Goal: Information Seeking & Learning: Learn about a topic

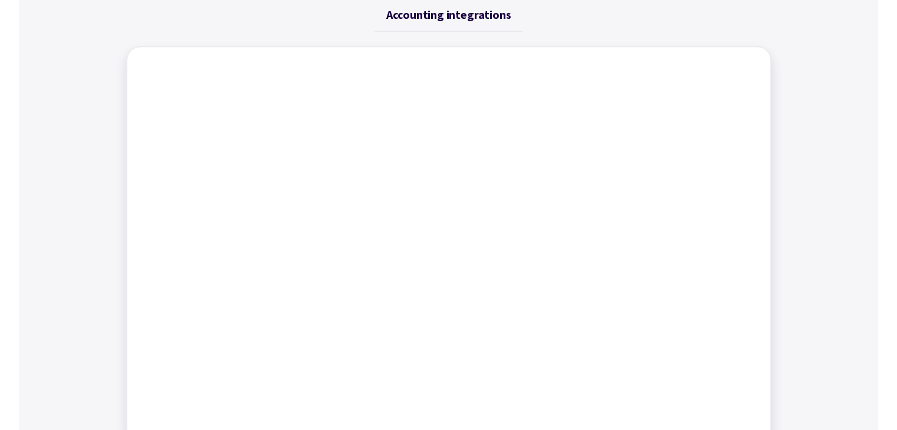
scroll to position [531, 0]
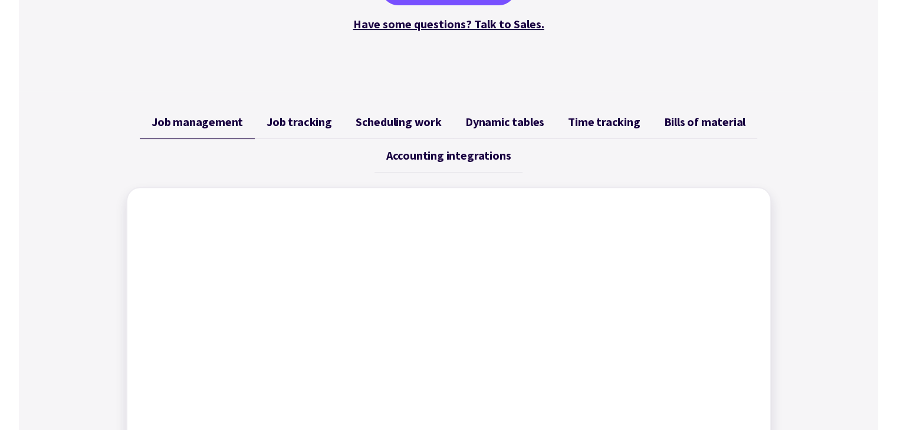
scroll to position [295, 0]
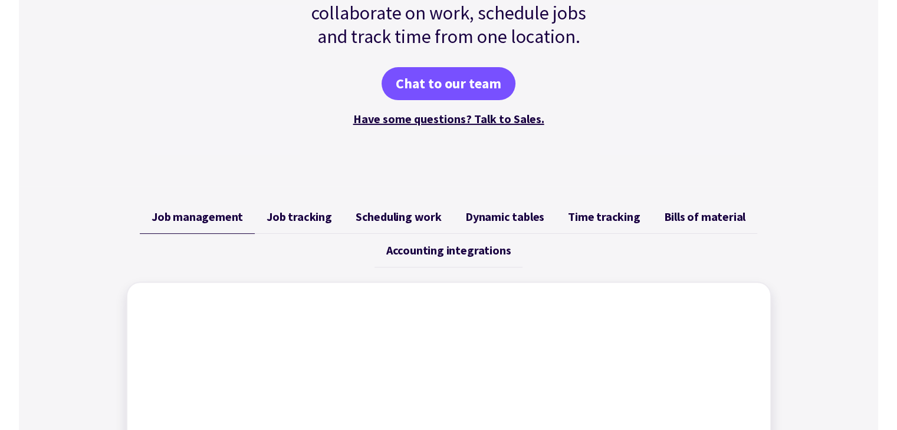
click at [305, 218] on span "Job tracking" at bounding box center [299, 217] width 65 height 14
click at [401, 216] on span "Scheduling work" at bounding box center [399, 217] width 86 height 14
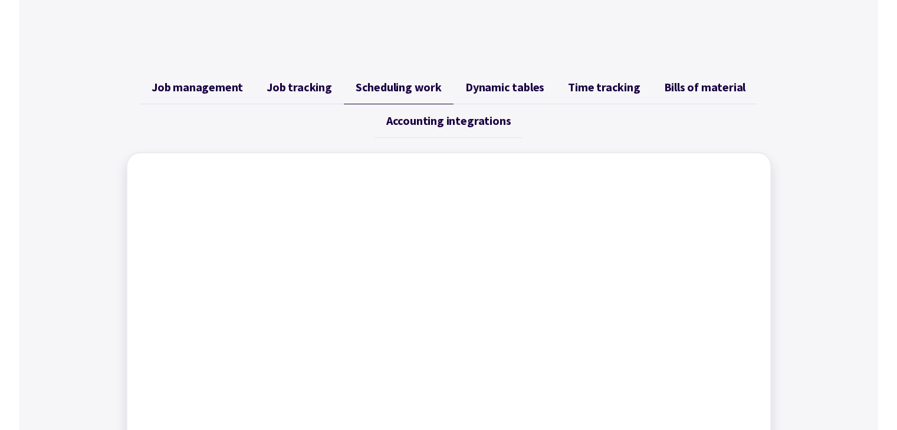
scroll to position [413, 0]
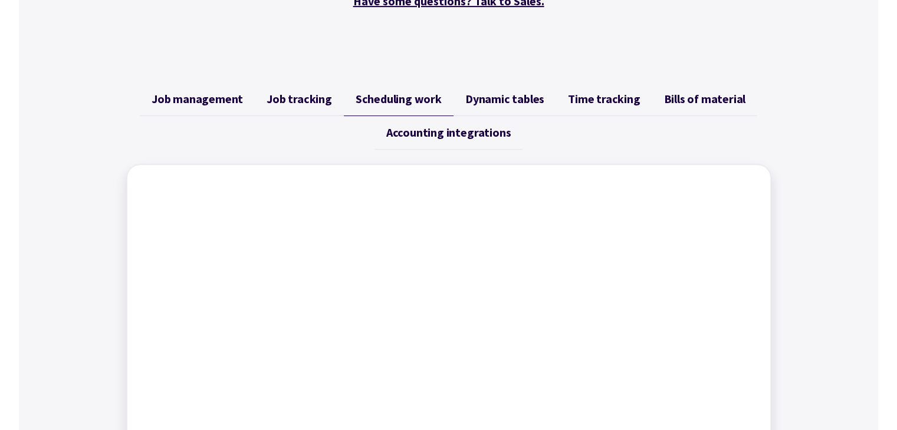
click at [312, 100] on span "Job tracking" at bounding box center [299, 99] width 65 height 14
click at [419, 98] on span "Scheduling work" at bounding box center [399, 99] width 86 height 14
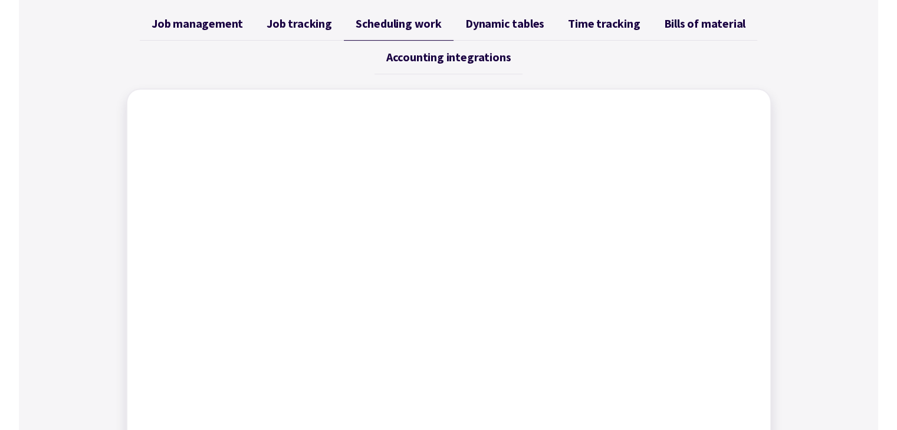
scroll to position [472, 0]
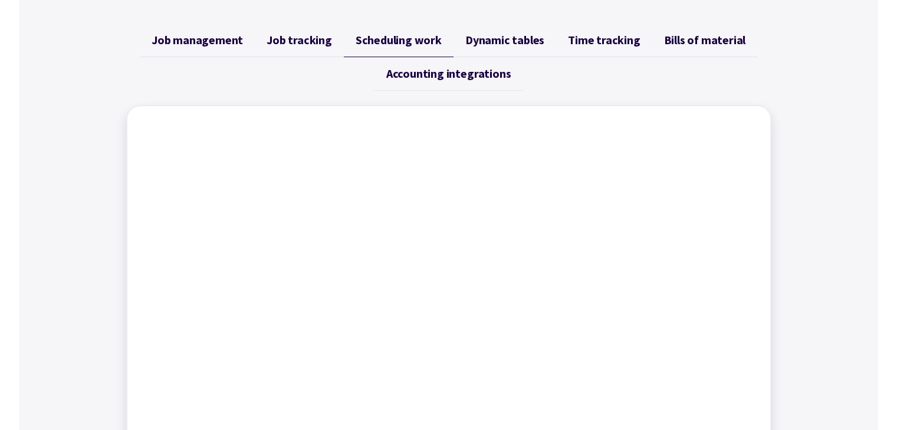
click at [502, 38] on span "Dynamic tables" at bounding box center [504, 40] width 79 height 14
click at [708, 41] on span "Bills of material" at bounding box center [704, 40] width 82 height 14
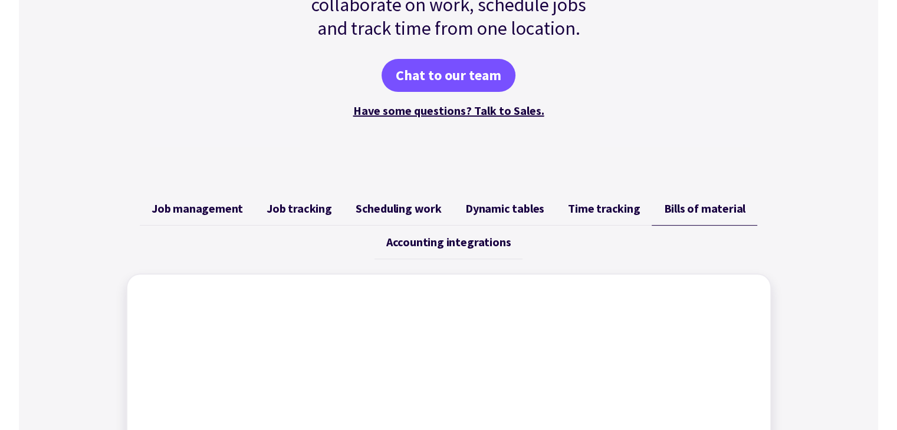
scroll to position [295, 0]
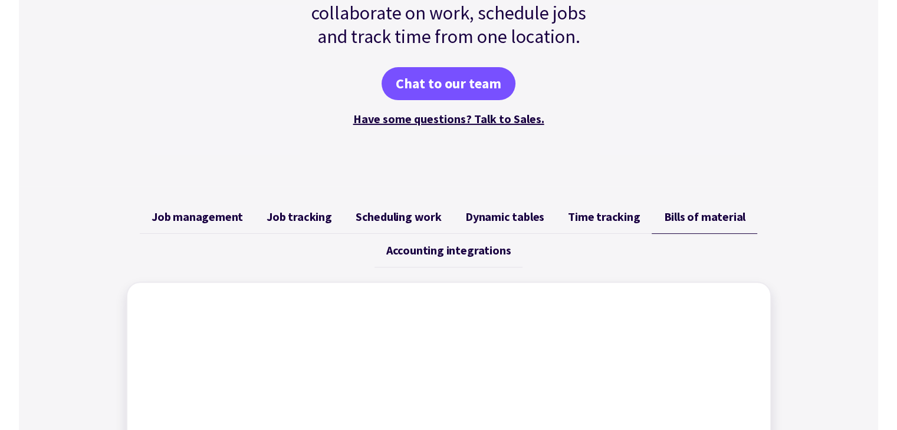
click at [461, 258] on link "Accounting integrations" at bounding box center [448, 251] width 148 height 34
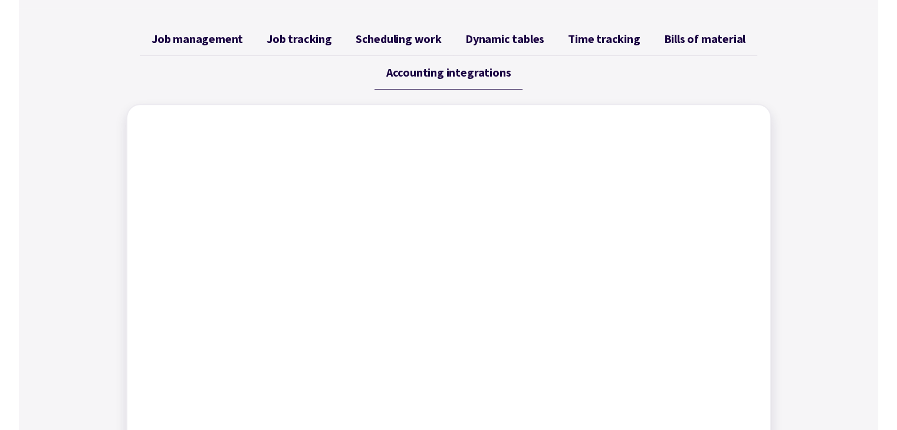
scroll to position [472, 0]
click at [208, 45] on span "Job management" at bounding box center [197, 40] width 91 height 14
click at [314, 38] on span "Job tracking" at bounding box center [299, 40] width 65 height 14
click at [629, 81] on ul "Job management Job tracking Scheduling work Dynamic tables Time tracking Bills …" at bounding box center [448, 57] width 645 height 67
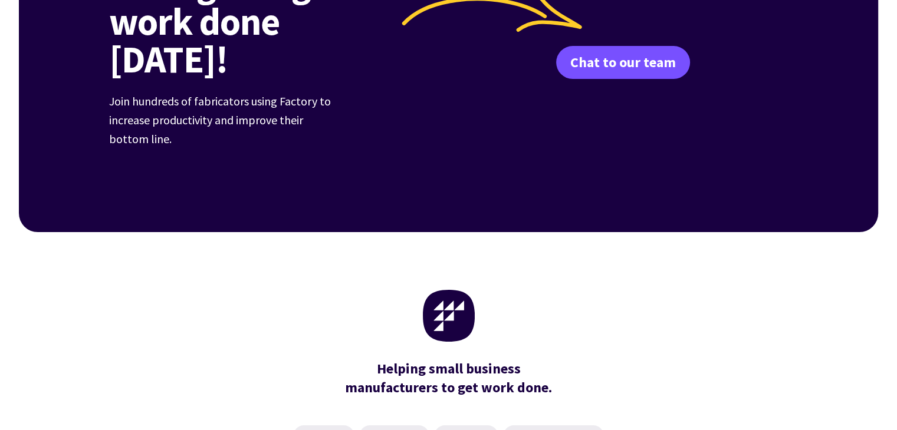
scroll to position [4712, 0]
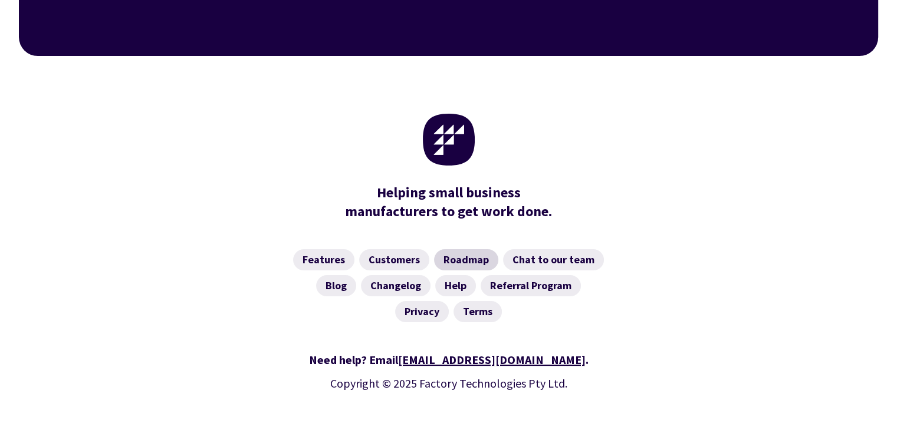
click at [474, 249] on link "Roadmap" at bounding box center [466, 259] width 64 height 21
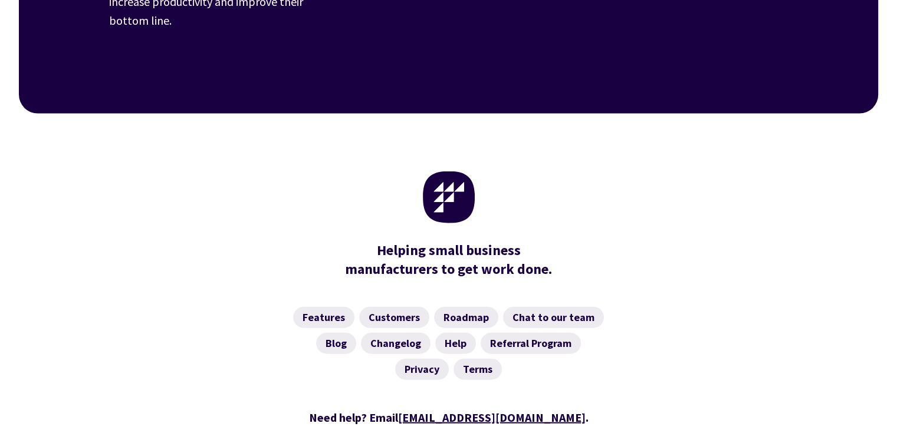
scroll to position [2621, 0]
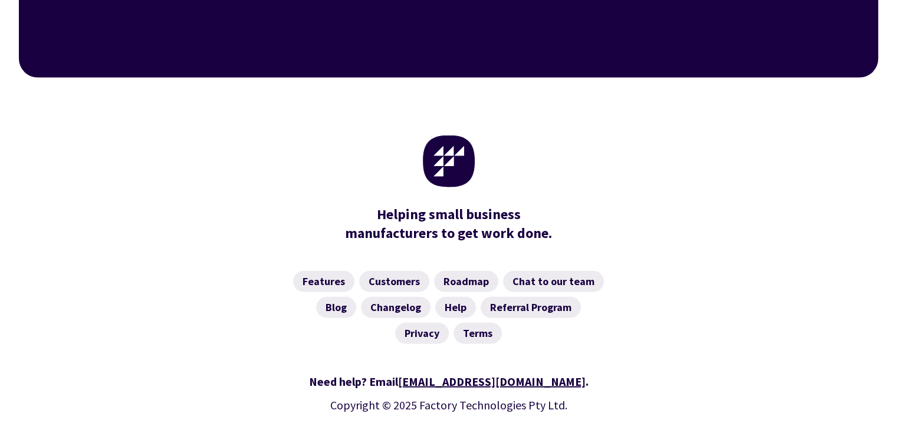
click at [277, 291] on div "Features Customers Roadmap Chat to our team Blog Changelog Help Referral Progra…" at bounding box center [448, 307] width 679 height 101
click at [696, 295] on div "Features Customers Roadmap Chat to our team Blog Changelog Help Referral Progra…" at bounding box center [448, 307] width 679 height 101
drag, startPoint x: 616, startPoint y: 363, endPoint x: 620, endPoint y: 348, distance: 15.3
click at [617, 363] on div "Need help? Email [EMAIL_ADDRESS][DOMAIN_NAME] . Copyright © 2025 Factory Techno…" at bounding box center [448, 415] width 679 height 114
click at [630, 279] on nav "Features Customers Roadmap Chat to our team Blog Changelog Help Referral Progra…" at bounding box center [448, 307] width 679 height 73
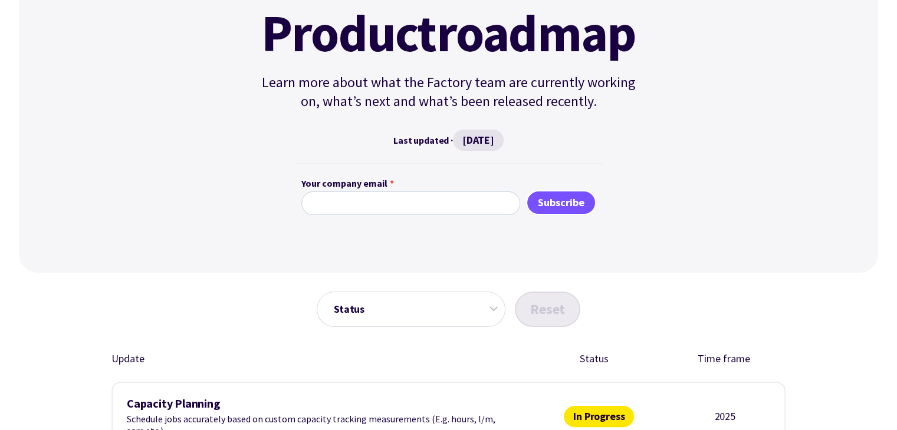
scroll to position [413, 0]
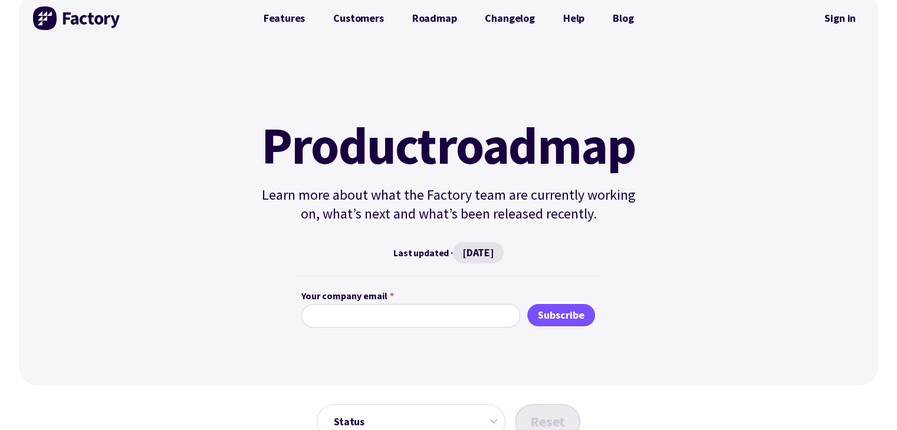
scroll to position [0, 0]
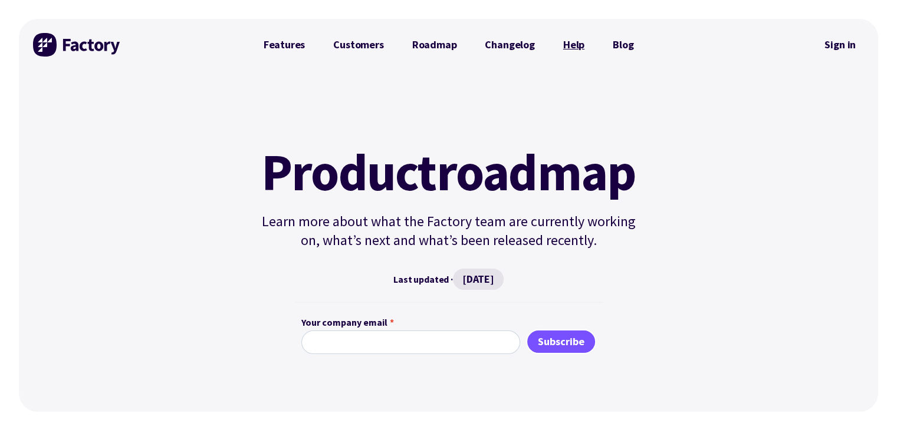
click at [574, 42] on link "Help" at bounding box center [574, 45] width 50 height 24
click at [567, 47] on link "Help" at bounding box center [574, 45] width 50 height 24
